Goal: Check status: Check status

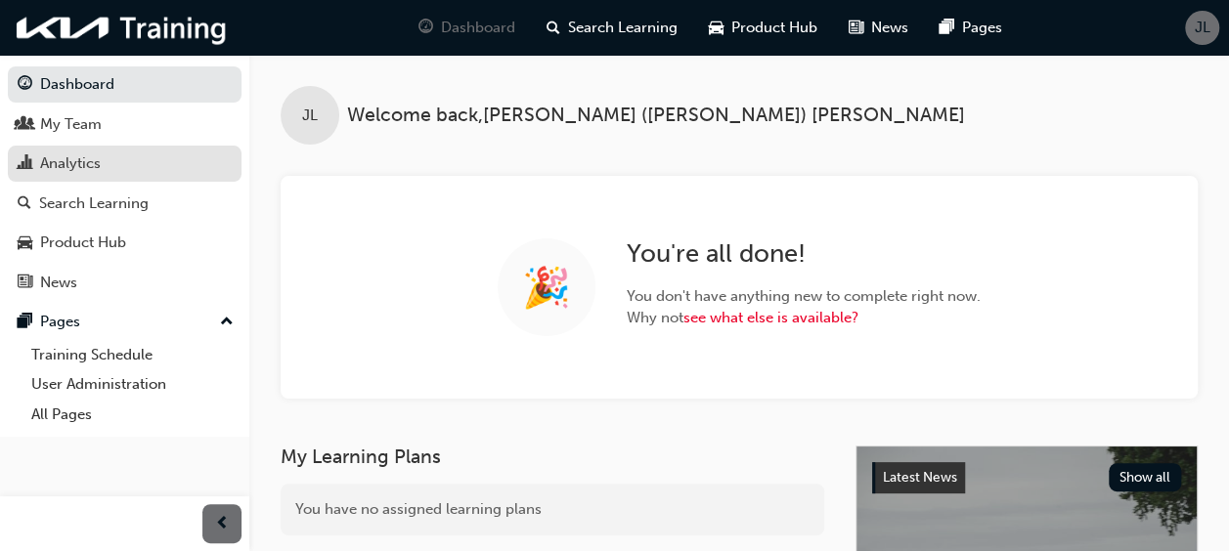
click at [113, 163] on div "Analytics" at bounding box center [125, 164] width 214 height 24
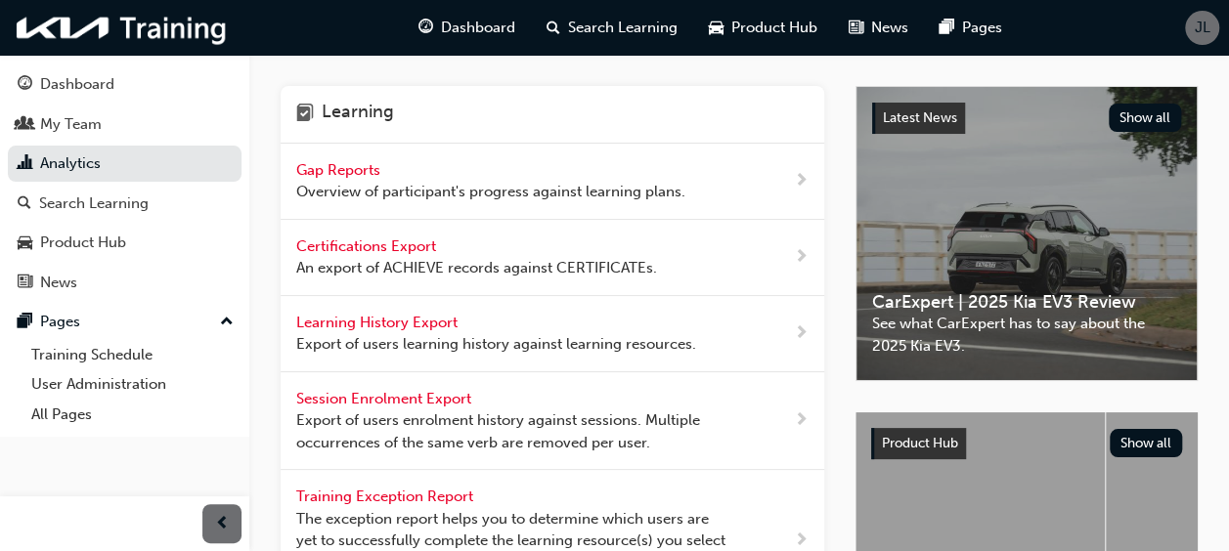
click at [454, 189] on span "Overview of participant's progress against learning plans." at bounding box center [490, 192] width 389 height 22
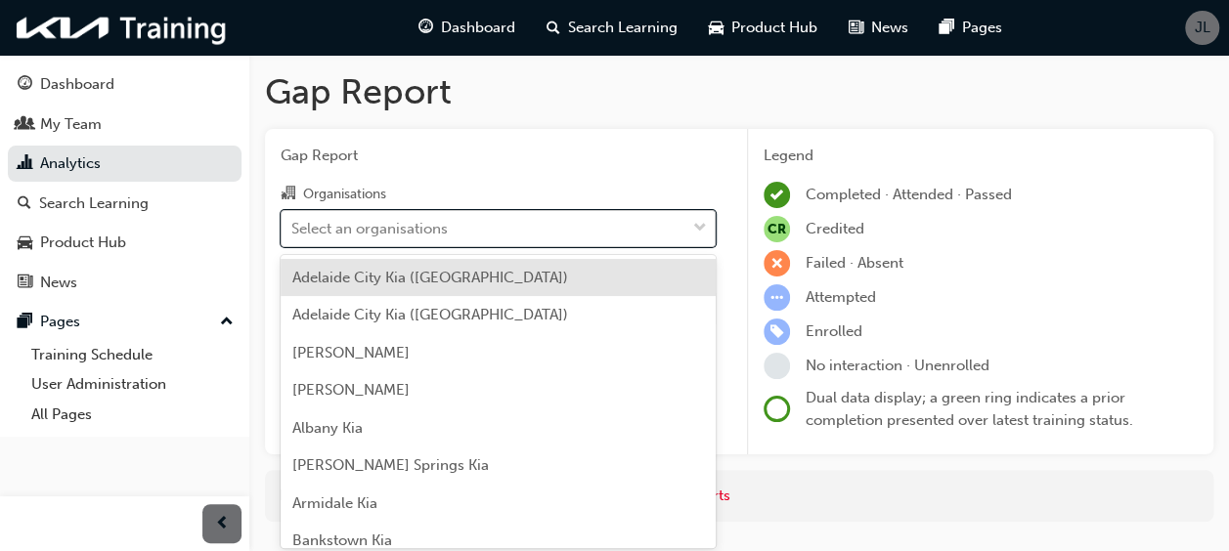
click at [440, 229] on div "Select an organisations" at bounding box center [369, 228] width 156 height 22
click at [293, 229] on input "Organisations option [GEOGRAPHIC_DATA] ([GEOGRAPHIC_DATA]) focused, 1 of 158. 1…" at bounding box center [292, 227] width 2 height 17
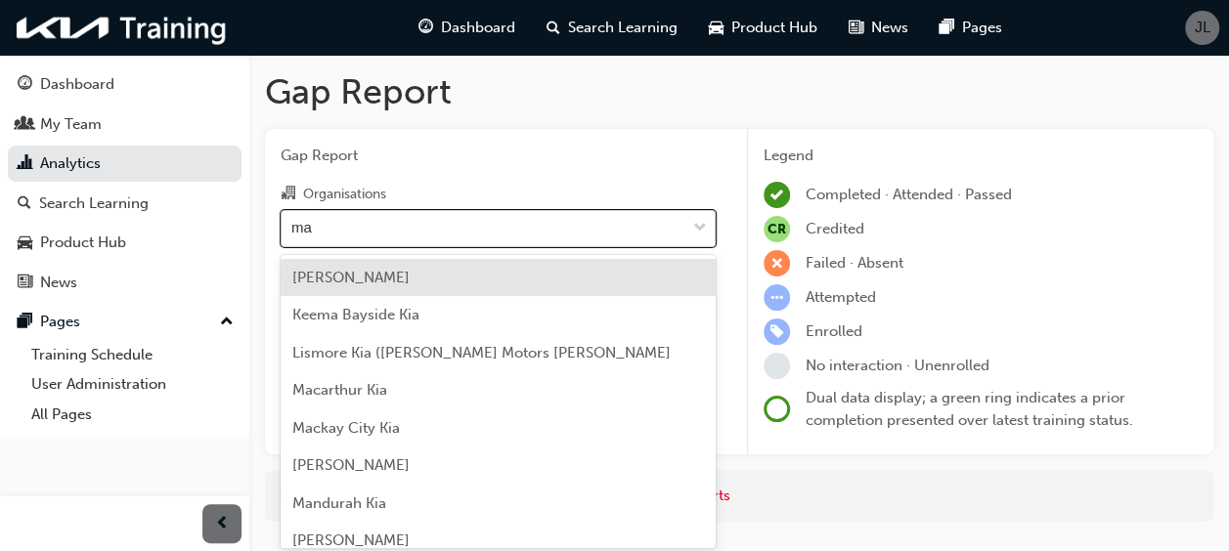
type input "mac"
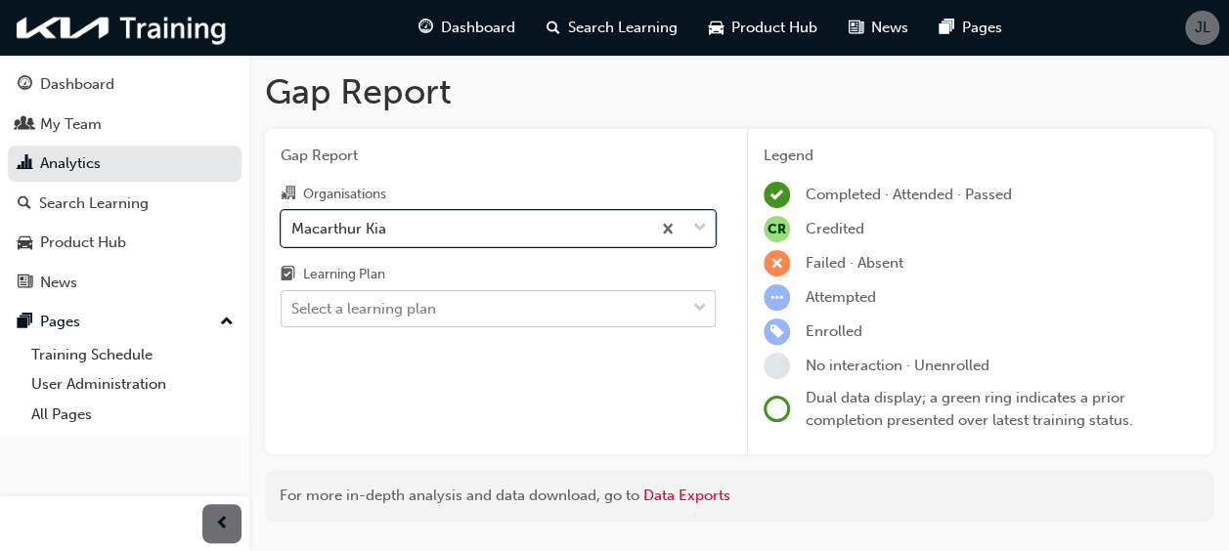
scroll to position [50, 0]
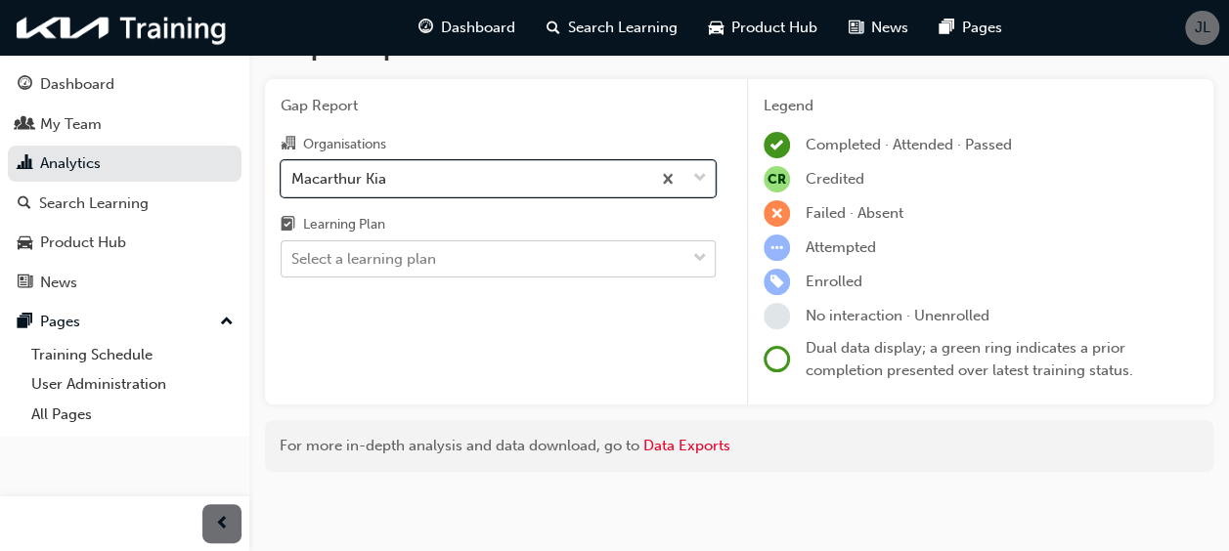
click at [466, 311] on body "Your version of Internet Explorer is outdated and not supported. Please upgrade…" at bounding box center [614, 225] width 1229 height 551
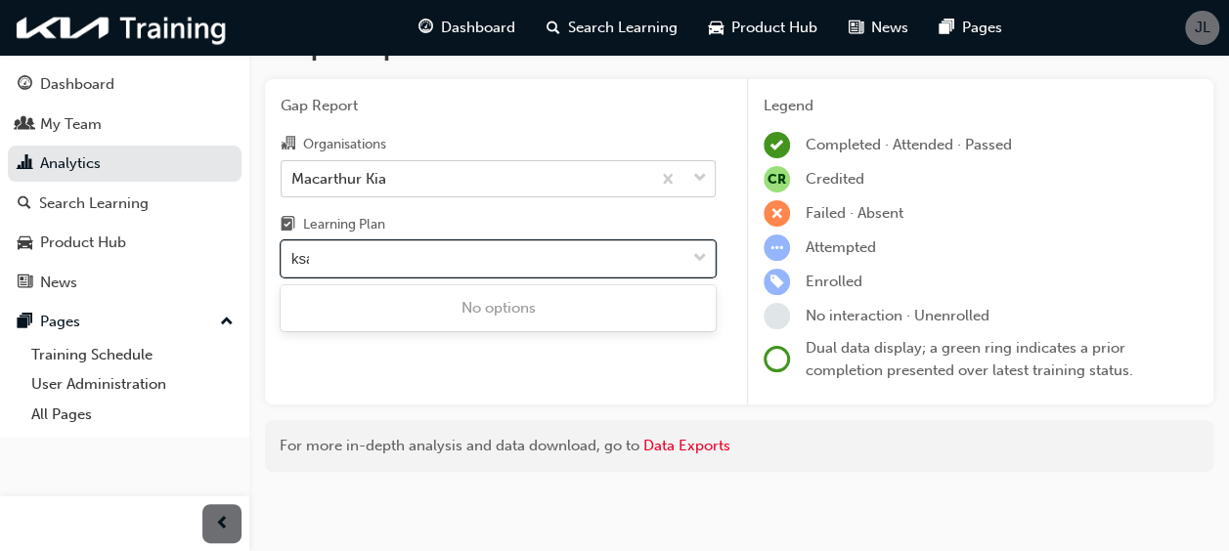
type input "ksap"
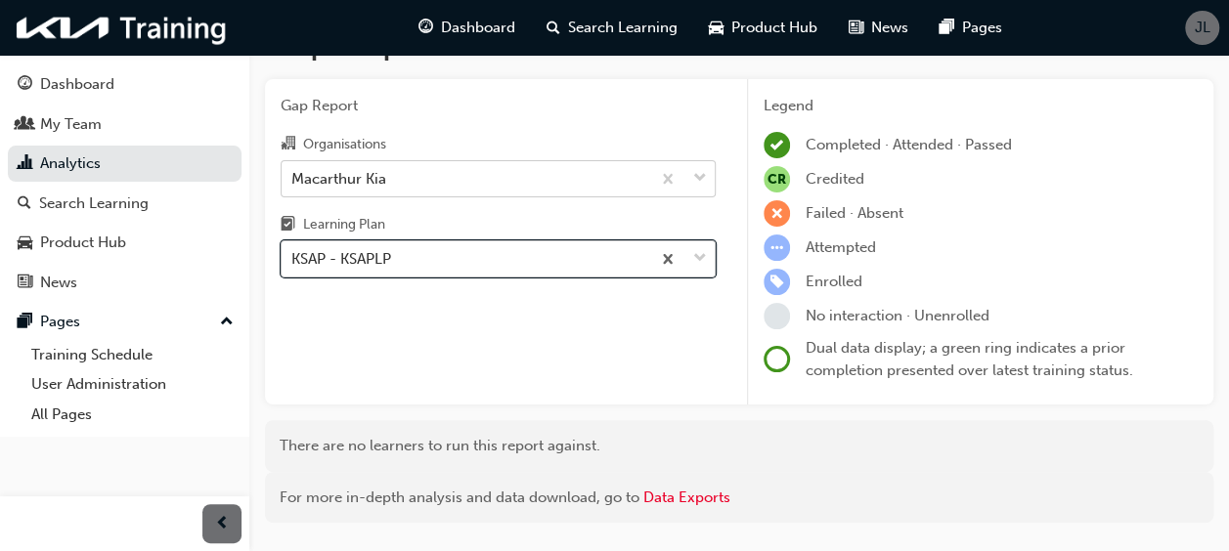
scroll to position [102, 0]
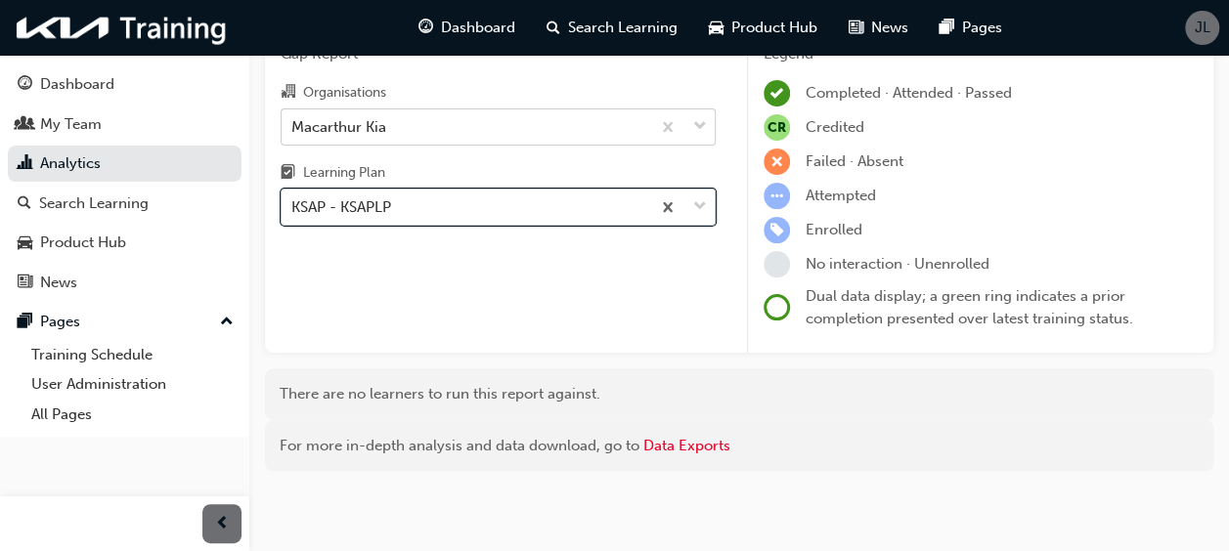
click at [474, 212] on div "KSAP - KSAPLP" at bounding box center [466, 208] width 369 height 34
click at [293, 212] on input "Learning Plan option KSAP - KSAPLP, selected. 0 results available. Select is fo…" at bounding box center [292, 206] width 2 height 17
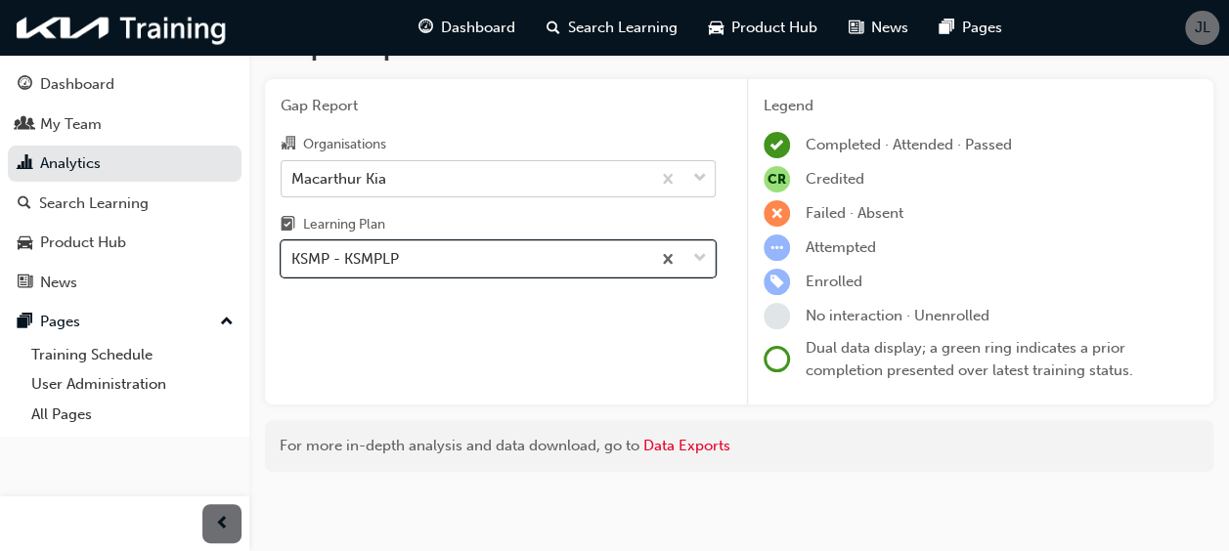
scroll to position [102, 0]
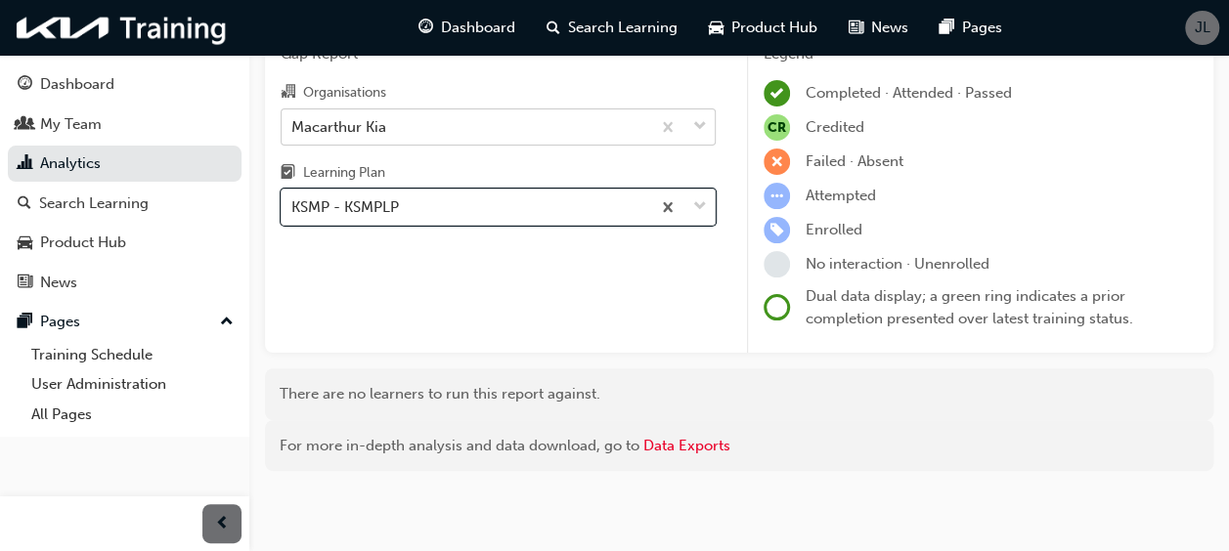
click at [531, 331] on div "Gap Report Organisations Macarthur Kia Learning Plan option KSMP - KSMPLP, sele…" at bounding box center [498, 190] width 466 height 327
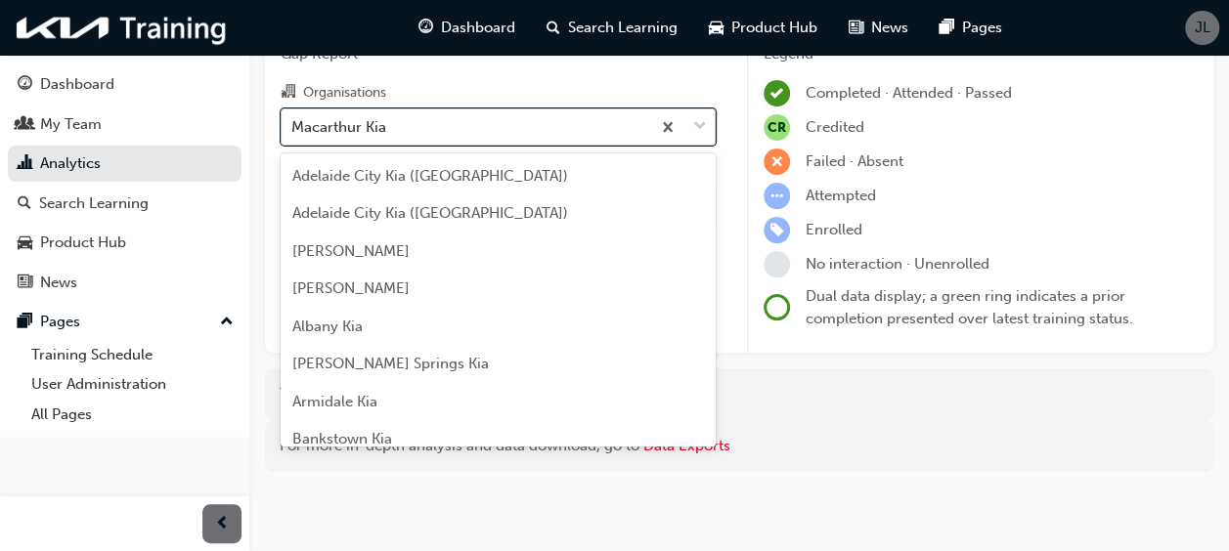
scroll to position [2660, 0]
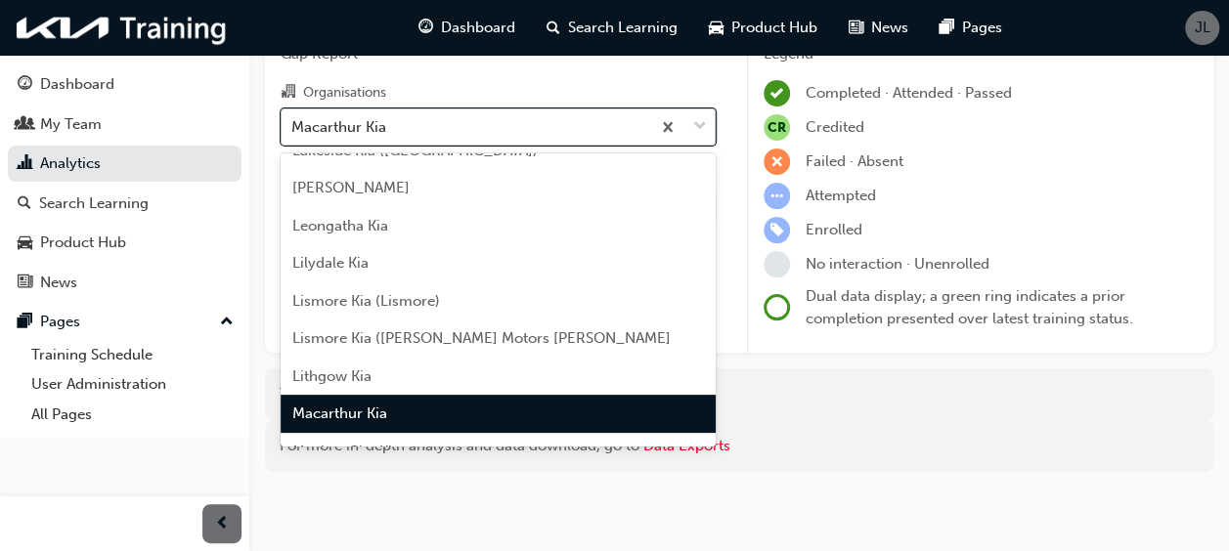
click at [463, 124] on div "Macarthur Kia" at bounding box center [466, 126] width 369 height 34
click at [293, 124] on input "Organisations option Macarthur Kia, selected. option Macarthur Kia focused, 78 …" at bounding box center [292, 125] width 2 height 17
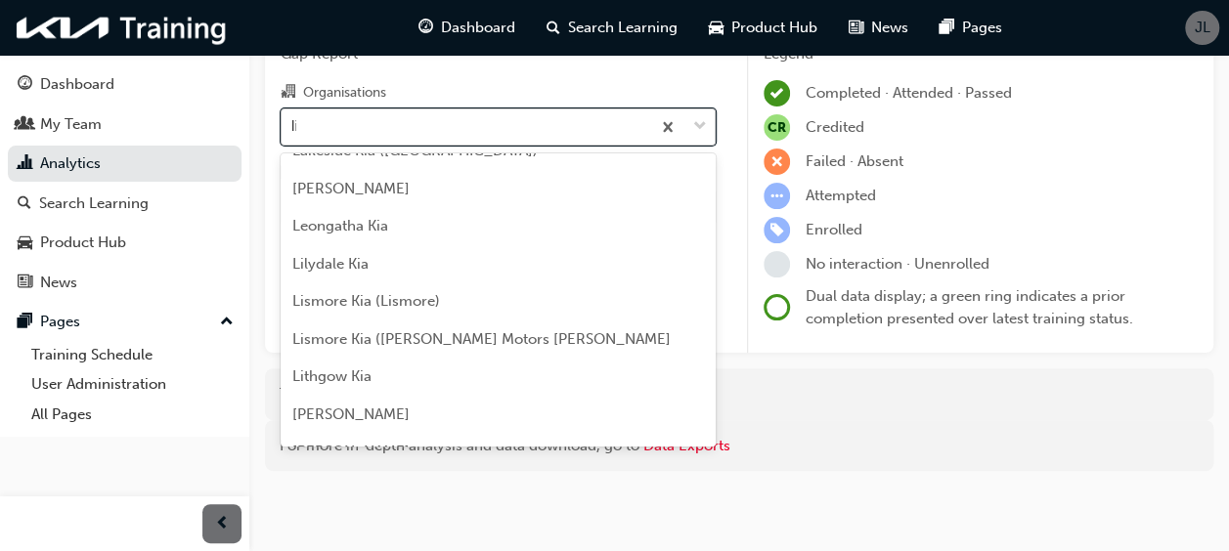
scroll to position [25, 0]
type input "lil"
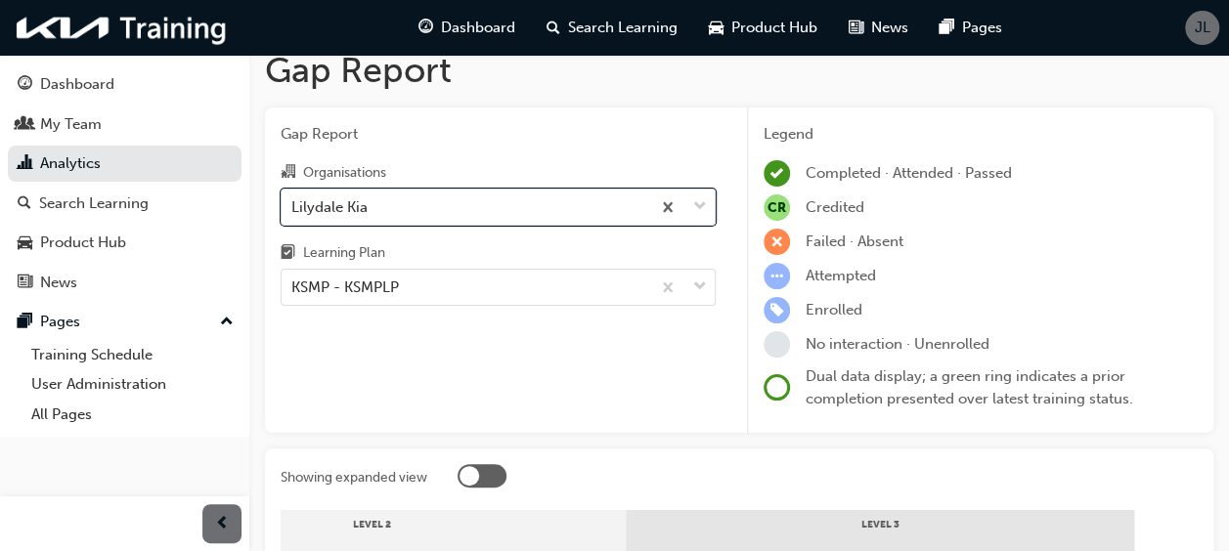
scroll to position [16, 0]
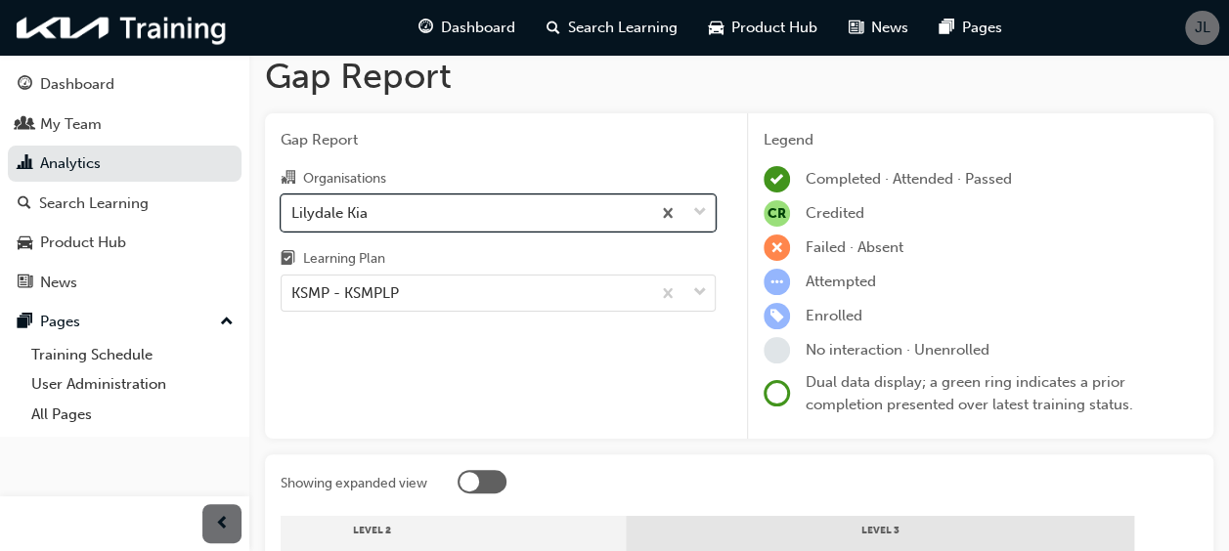
click at [491, 213] on div "Lilydale Kia" at bounding box center [466, 213] width 369 height 34
click at [293, 213] on input "Organisations option [PERSON_NAME], selected. 0 results available. Select is fo…" at bounding box center [292, 211] width 2 height 17
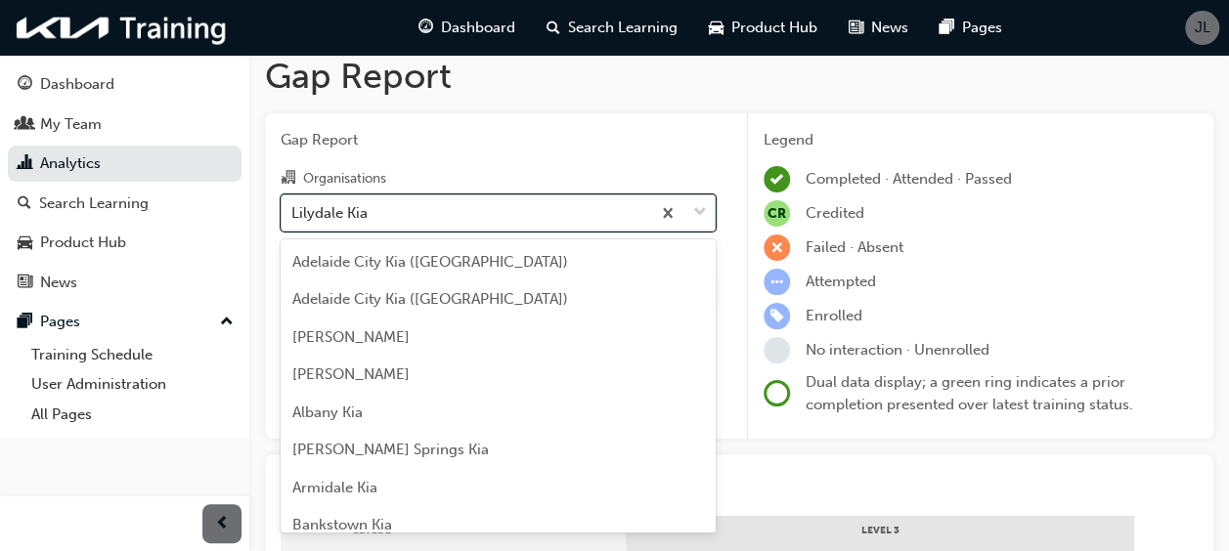
scroll to position [2510, 0]
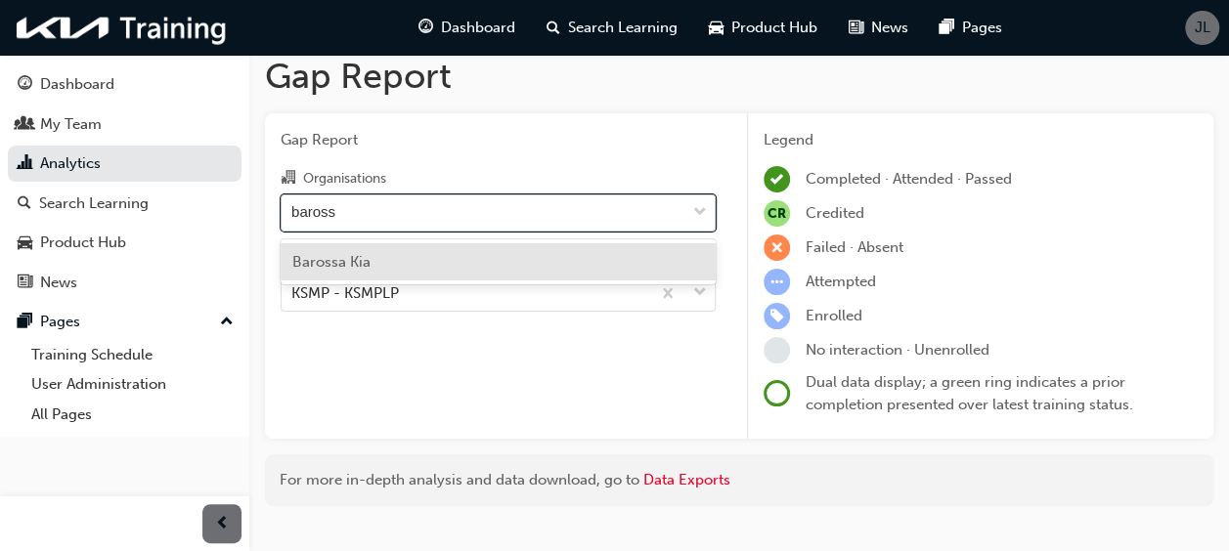
type input "barossa"
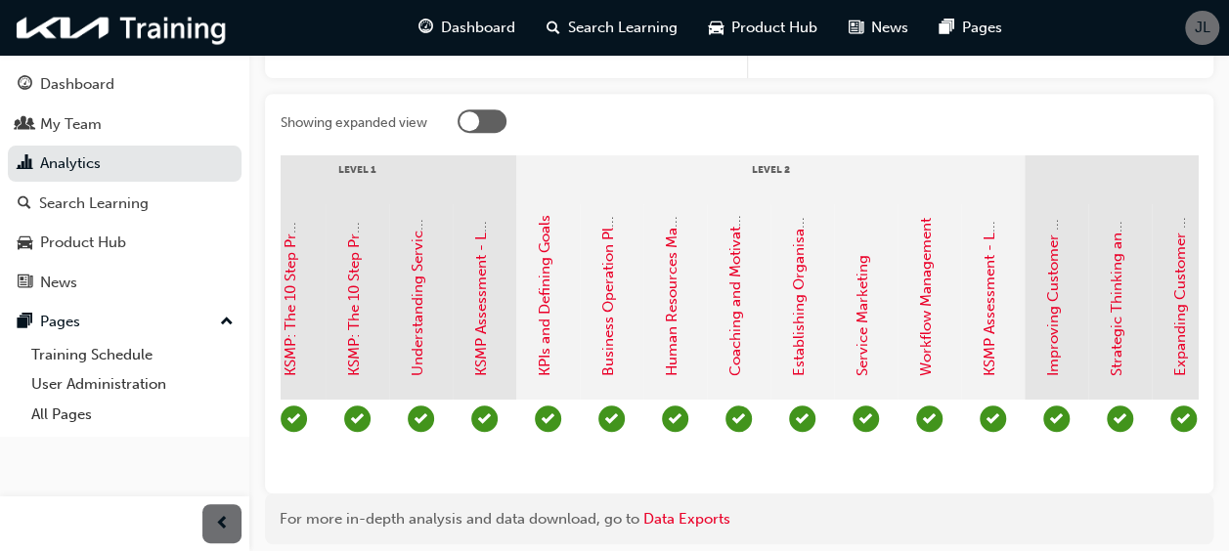
scroll to position [0, 246]
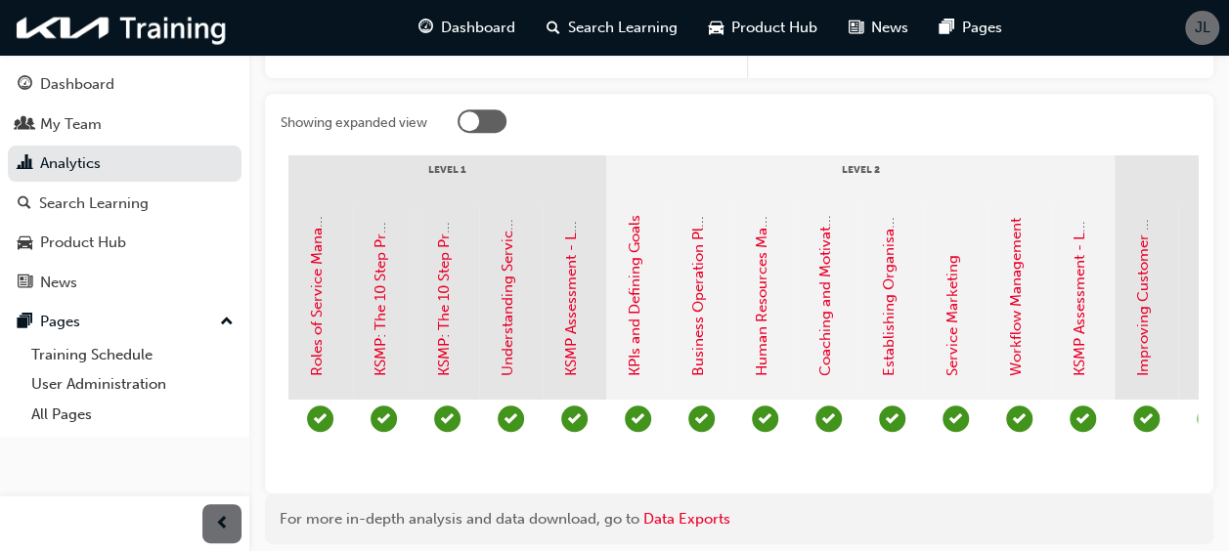
click at [573, 418] on span "learningRecordVerb_PASS-icon" at bounding box center [574, 419] width 26 height 26
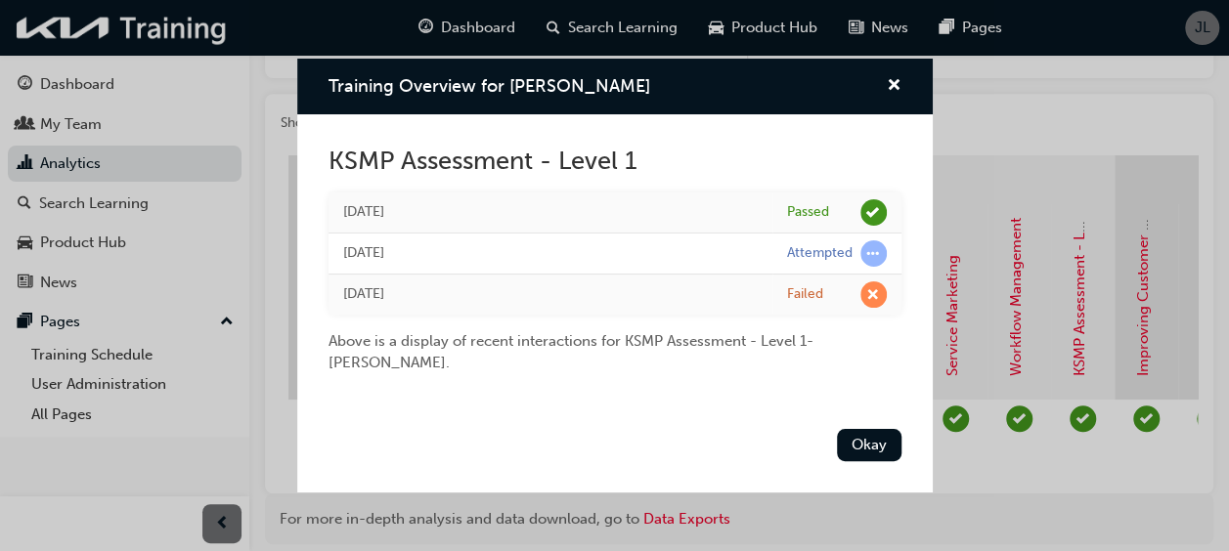
click at [1013, 453] on div "Training Overview for [PERSON_NAME] KSMP Assessment - Level 1 [DATE] Passed [DA…" at bounding box center [614, 275] width 1229 height 551
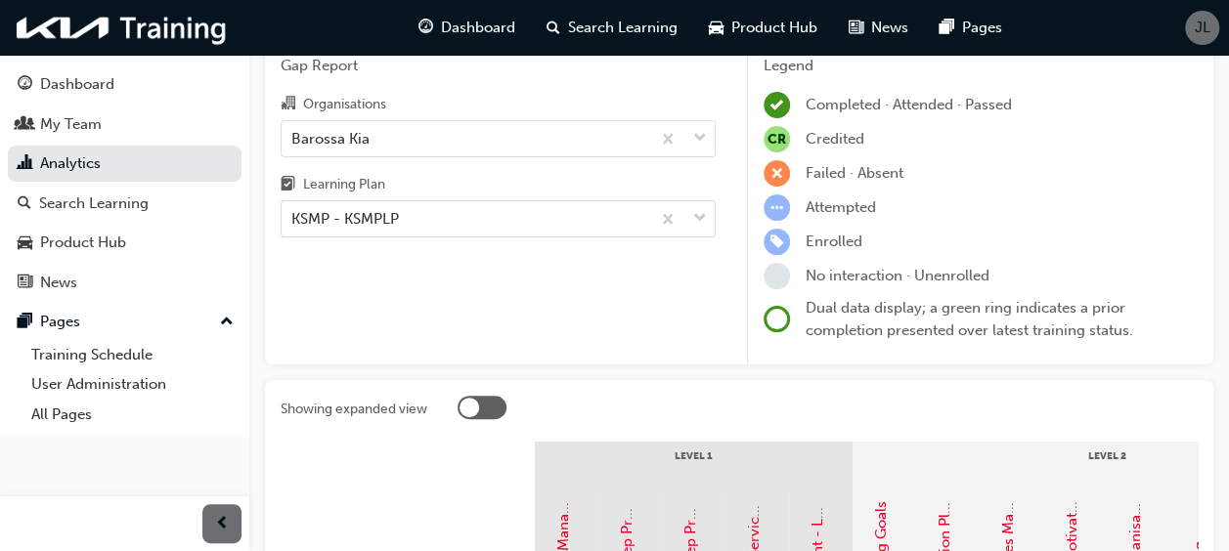
scroll to position [0, 0]
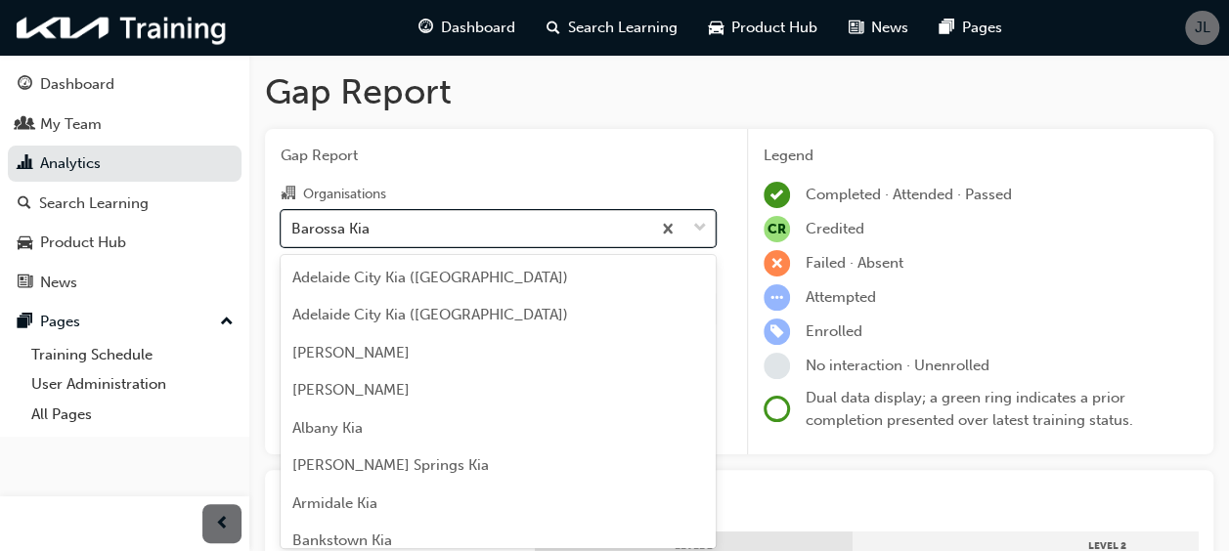
click at [538, 235] on div "Barossa Kia" at bounding box center [466, 228] width 369 height 34
click at [293, 235] on input "Organisations option Barossa Kia, selected. option Barossa Kia focused, 9 of 15…" at bounding box center [292, 227] width 2 height 17
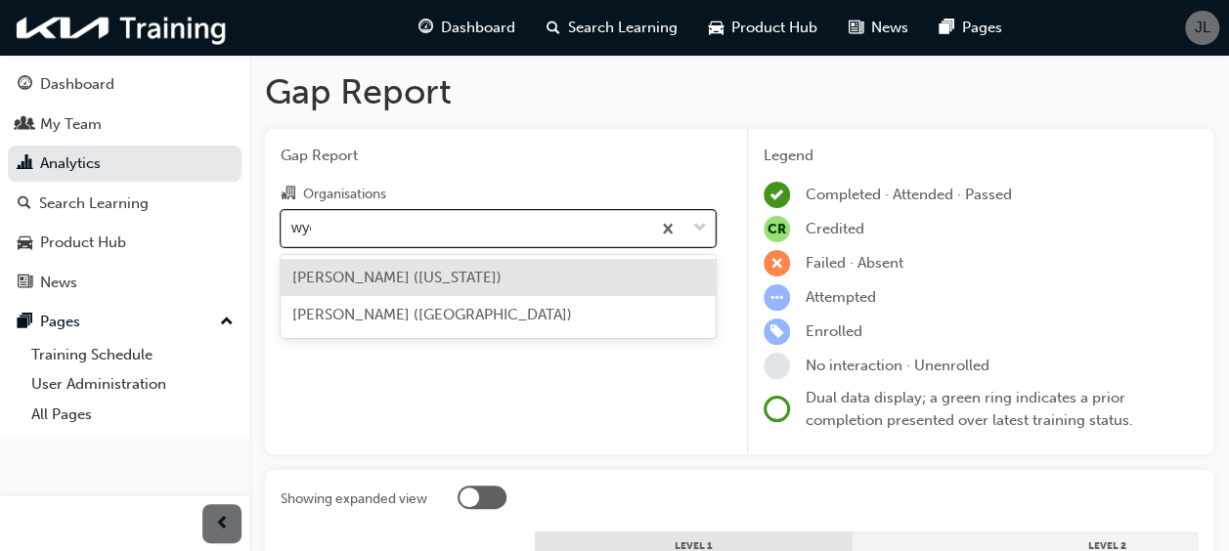
type input "wyon"
click at [534, 273] on div "[PERSON_NAME] ([GEOGRAPHIC_DATA])" at bounding box center [498, 278] width 435 height 38
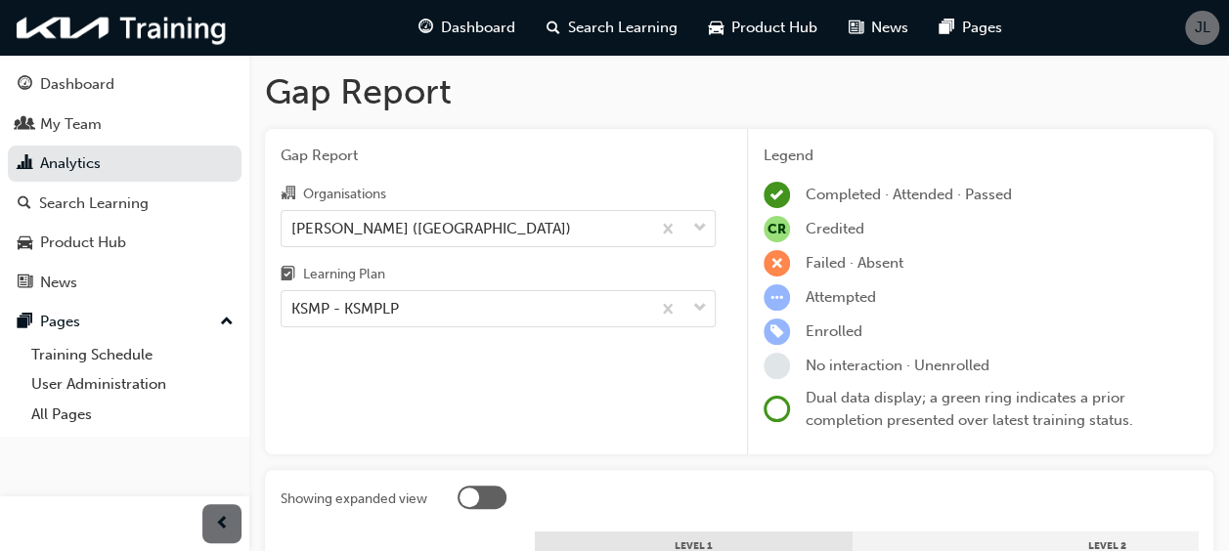
click at [615, 389] on div "Gap Report Organisations [PERSON_NAME] ([GEOGRAPHIC_DATA]) Learning Plan KSMP -…" at bounding box center [498, 292] width 466 height 327
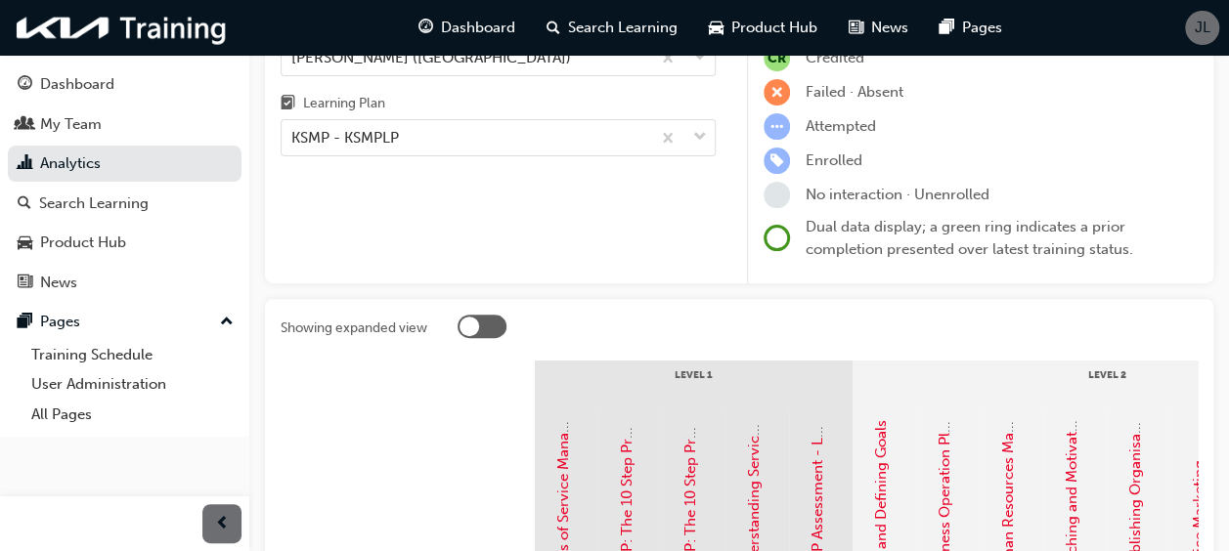
scroll to position [464, 0]
